Goal: Transaction & Acquisition: Obtain resource

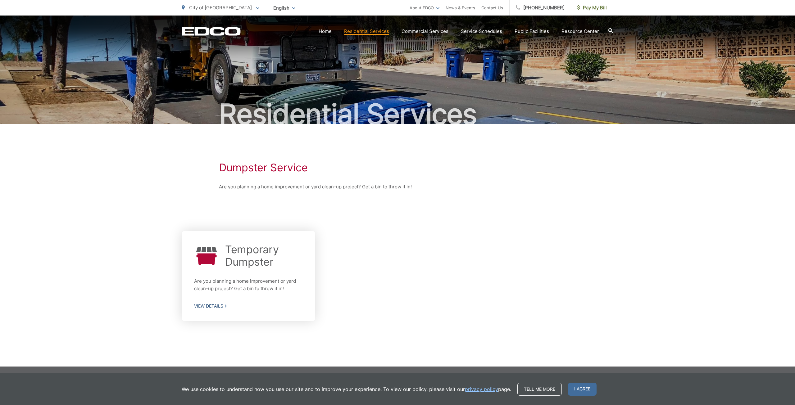
click at [232, 281] on p "Are you planning a home improvement or yard clean-up project? Get a bin to thro…" at bounding box center [248, 285] width 109 height 15
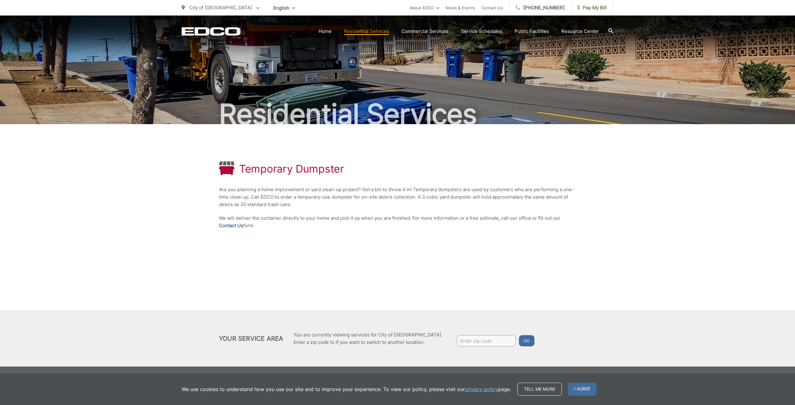
click at [231, 274] on div "Temporary Dumpster Are you planning a home improvement or yard clean-up project…" at bounding box center [397, 245] width 795 height 243
click at [227, 9] on p "City of [GEOGRAPHIC_DATA]" at bounding box center [221, 7] width 78 height 7
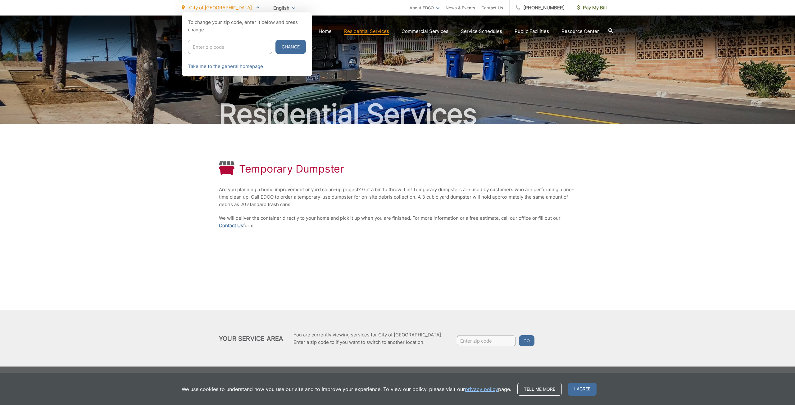
click at [226, 44] on input "Enter zip code" at bounding box center [230, 47] width 84 height 14
type input "92123"
click at [280, 51] on button "Change" at bounding box center [291, 47] width 30 height 14
